Goal: Use online tool/utility: Utilize a website feature to perform a specific function

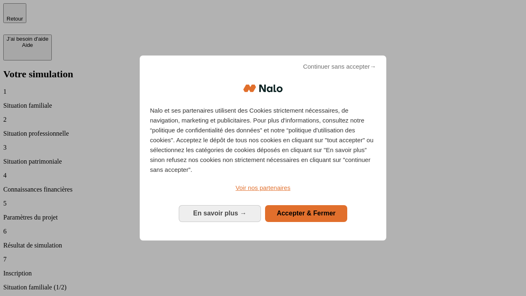
click at [340, 72] on span "Continuer sans accepter →" at bounding box center [339, 67] width 73 height 10
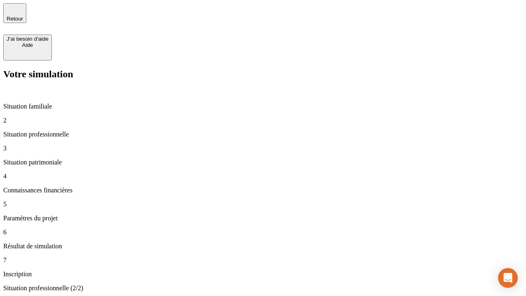
type input "30 000"
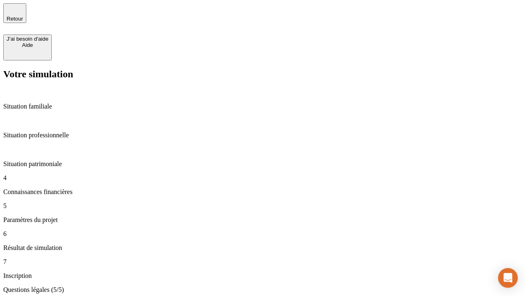
type input "25"
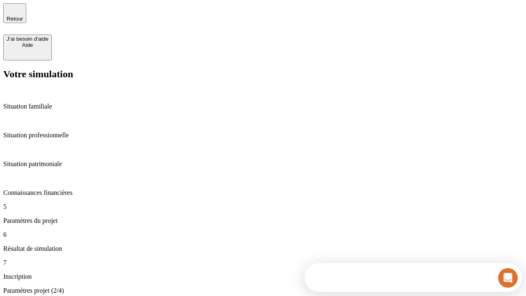
type input "1 000"
type input "640"
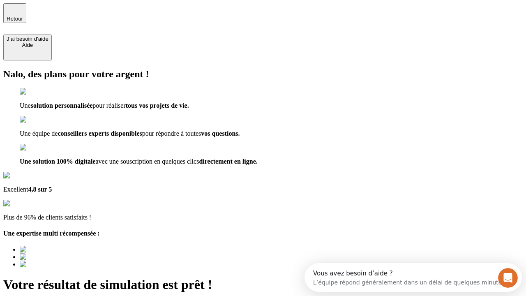
type input "[EMAIL_ADDRESS][PERSON_NAME][DOMAIN_NAME]"
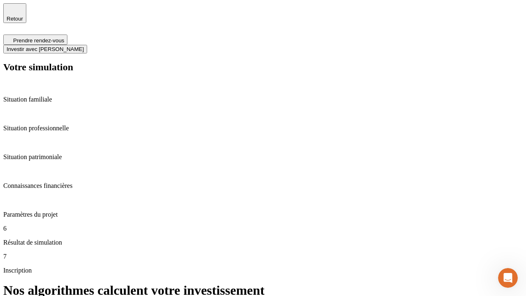
scroll to position [3, 0]
